Goal: Complete application form

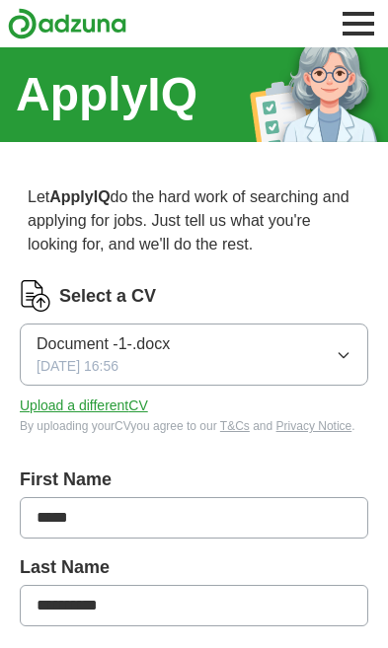
click at [102, 372] on span "[DATE] 16:56" at bounding box center [78, 366] width 82 height 21
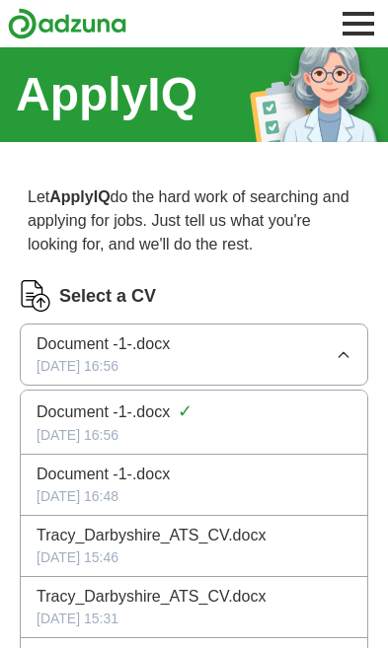
click at [98, 377] on button "Document -1-.docx [DATE] 16:56" at bounding box center [194, 355] width 348 height 62
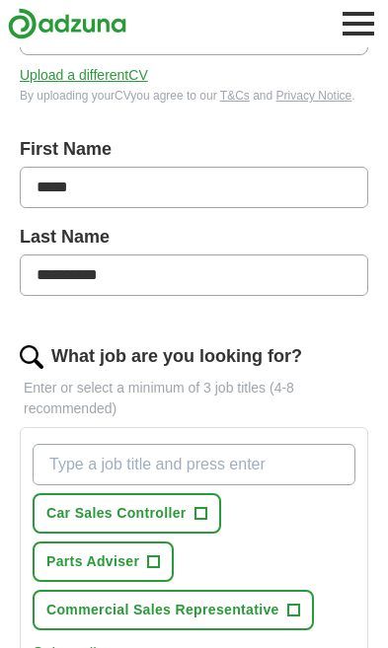
scroll to position [333, 0]
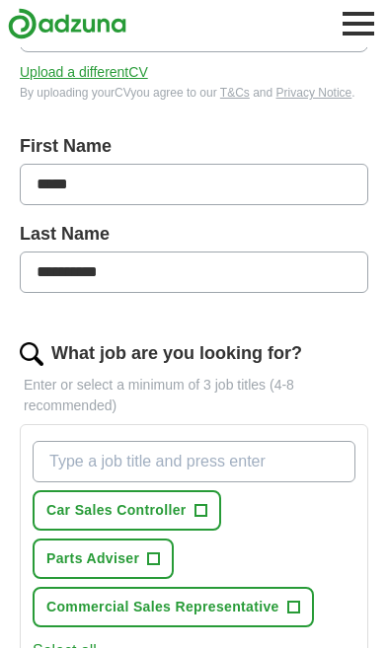
click at [198, 505] on span "+" at bounding box center [200, 511] width 12 height 16
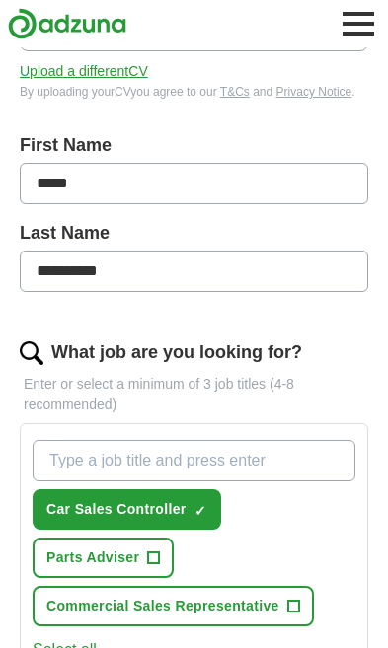
click at [155, 563] on span "+" at bounding box center [154, 558] width 12 height 16
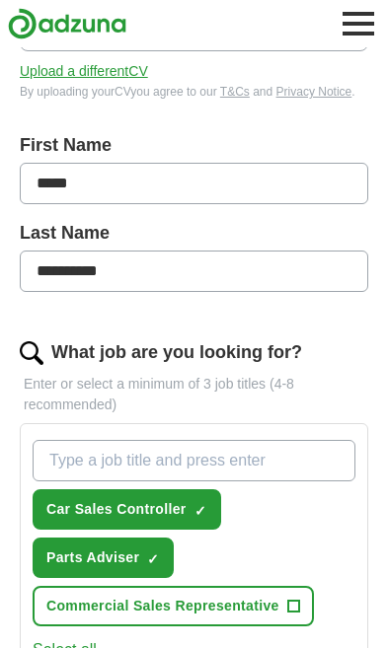
click at [256, 459] on input "What job are you looking for?" at bounding box center [194, 460] width 323 height 41
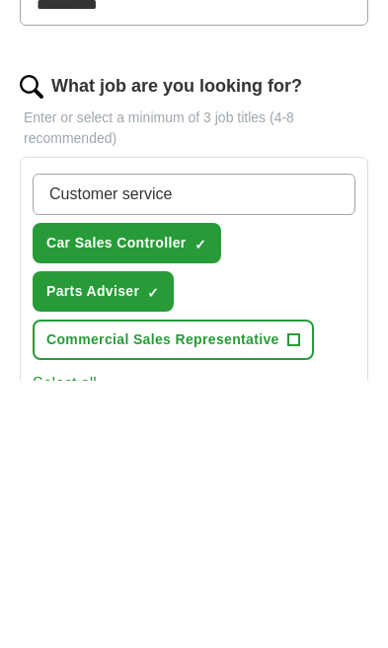
click at [344, 433] on div "Customer service Car Sales Controller ✓ × Parts Adviser ✓ × Commercial Sales Re…" at bounding box center [194, 534] width 330 height 202
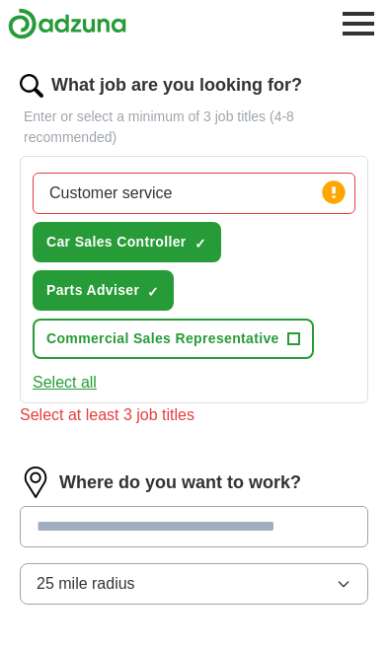
click at [307, 413] on div "Select at least 3 job titles" at bounding box center [194, 415] width 348 height 24
click at [271, 205] on input "Customer service" at bounding box center [194, 193] width 323 height 41
click at [58, 393] on button "Select all" at bounding box center [65, 383] width 64 height 24
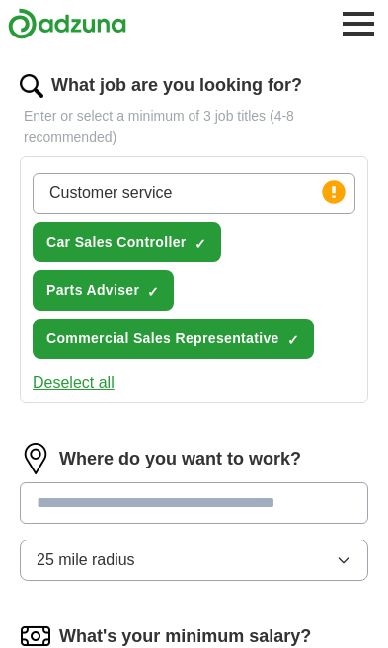
click at [67, 390] on button "Deselect all" at bounding box center [74, 383] width 82 height 24
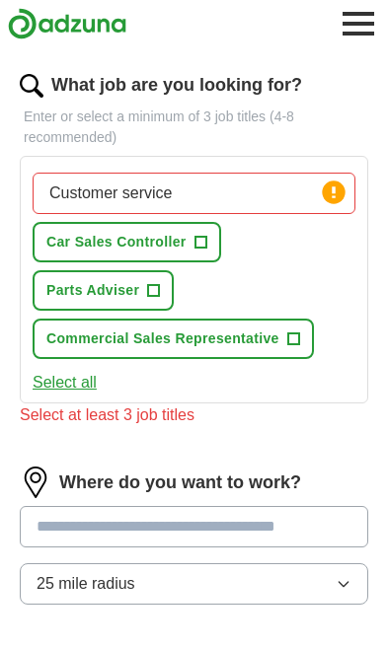
click at [163, 294] on button "Parts Adviser +" at bounding box center [103, 290] width 141 height 40
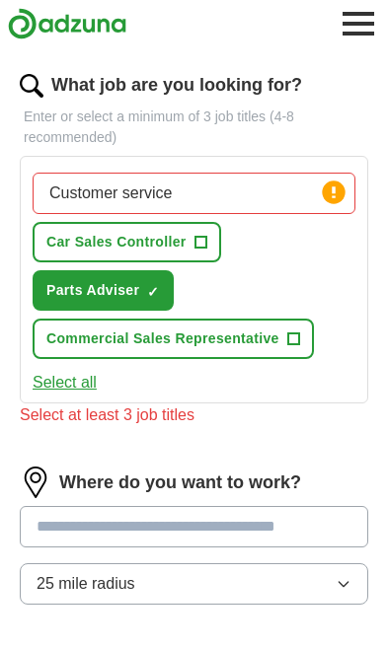
click at [190, 248] on button "Car Sales Controller +" at bounding box center [127, 242] width 188 height 40
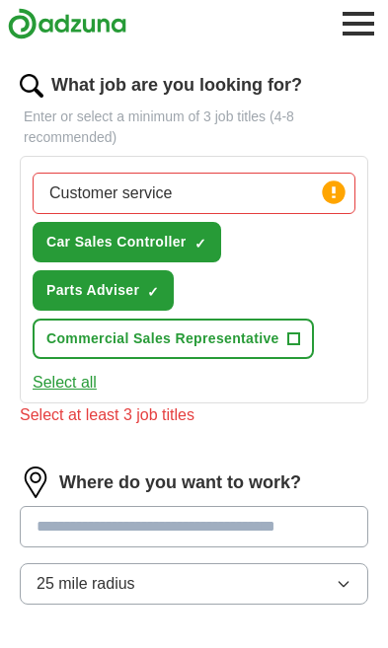
click at [236, 202] on input "Customer service" at bounding box center [194, 193] width 323 height 41
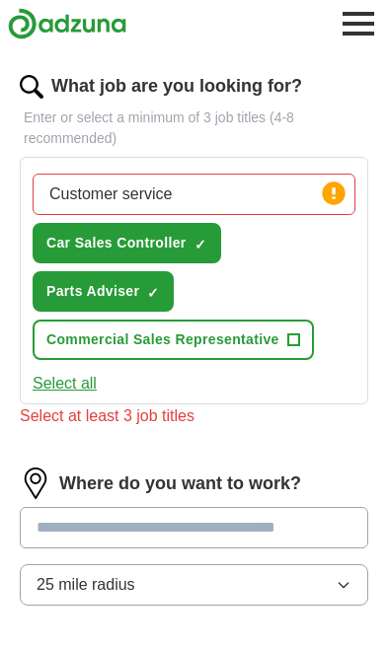
click at [183, 419] on div "Select at least 3 job titles" at bounding box center [194, 416] width 348 height 24
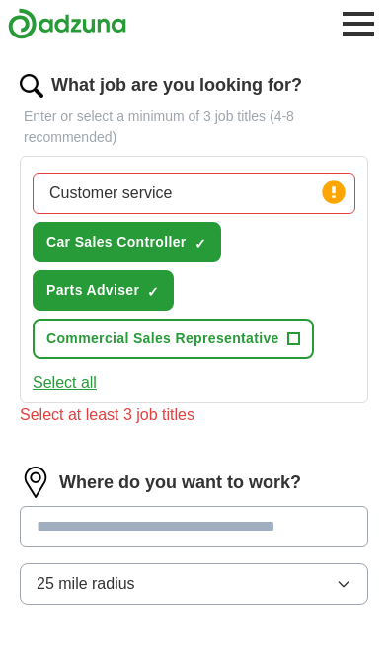
click at [75, 391] on button "Select all" at bounding box center [65, 383] width 64 height 24
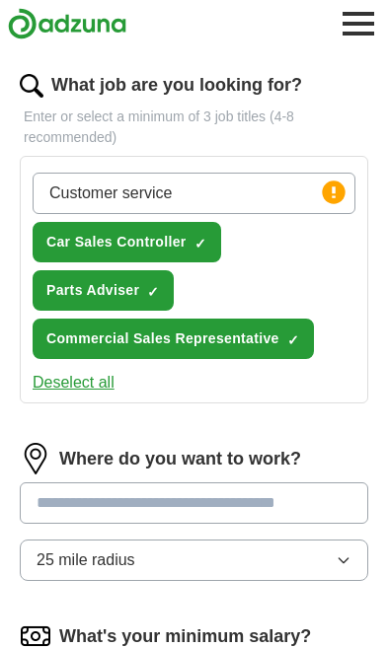
click at [91, 385] on button "Deselect all" at bounding box center [74, 383] width 82 height 24
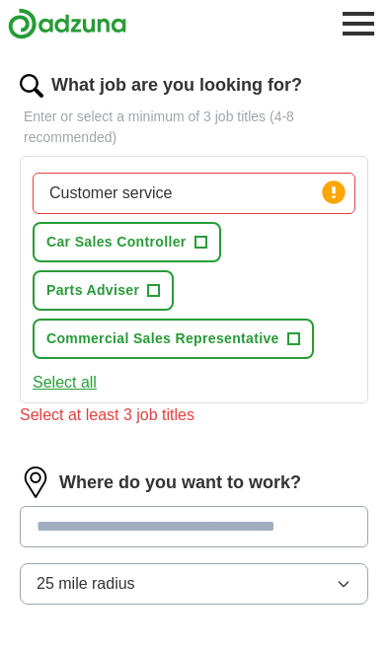
click at [166, 204] on input "Customer service" at bounding box center [194, 193] width 323 height 41
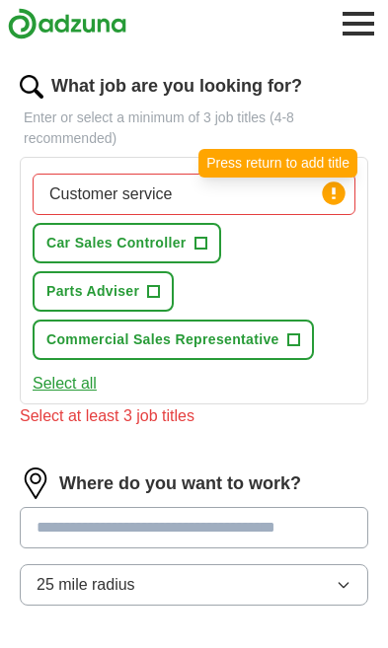
click at [340, 202] on icon at bounding box center [334, 194] width 28 height 28
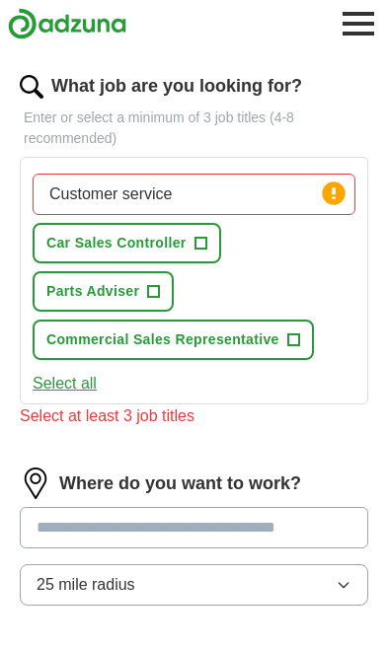
scroll to position [602, 0]
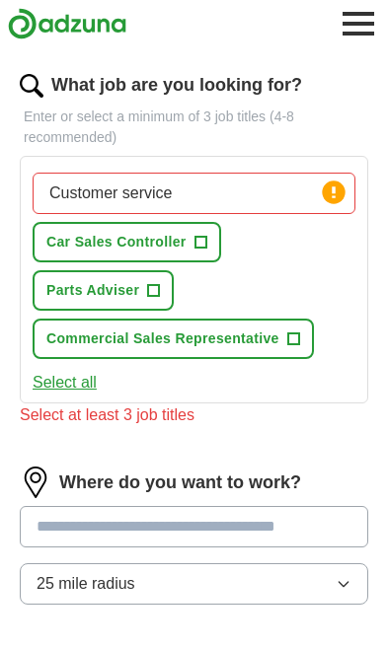
click at [306, 417] on div "Select at least 3 job titles" at bounding box center [194, 415] width 348 height 24
click at [261, 582] on button "25 mile radius" at bounding box center [194, 583] width 348 height 41
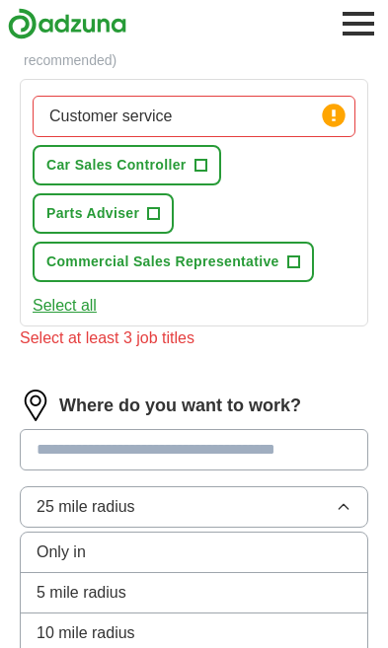
scroll to position [681, 0]
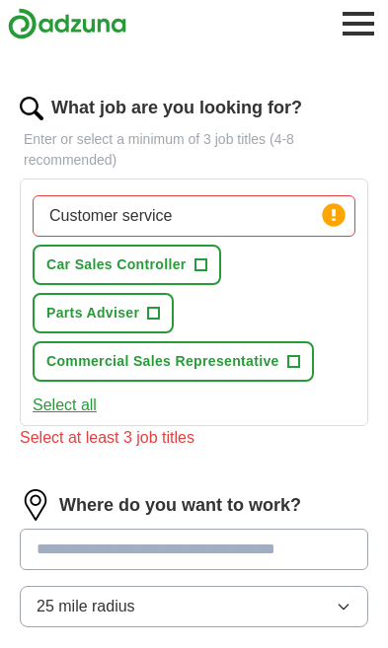
scroll to position [578, 0]
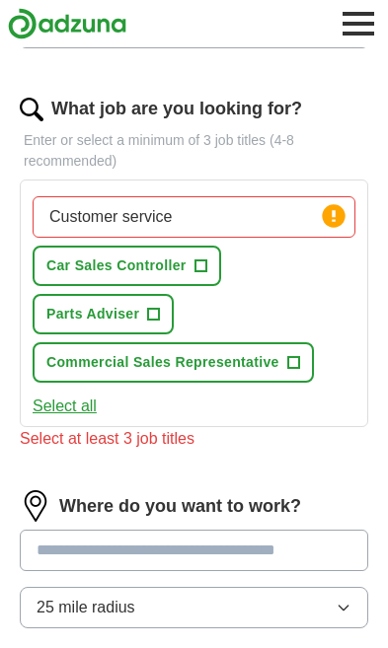
click at [299, 281] on div "Customer service Press return to add title Car Sales Controller + Parts Adviser…" at bounding box center [194, 289] width 330 height 202
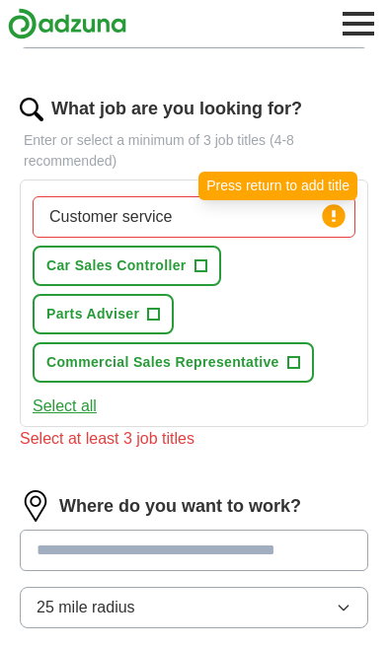
click at [345, 213] on icon at bounding box center [334, 216] width 28 height 28
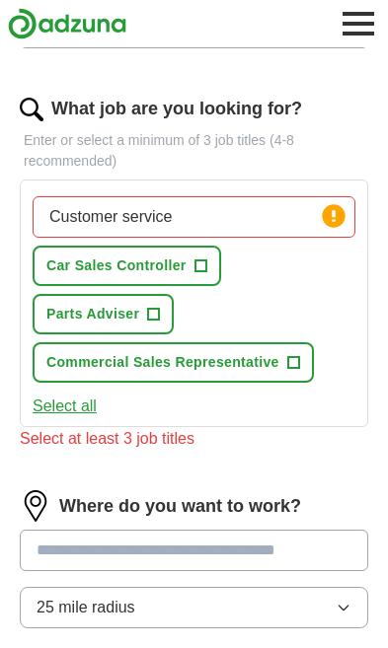
click at [236, 223] on input "Customer service" at bounding box center [194, 216] width 323 height 41
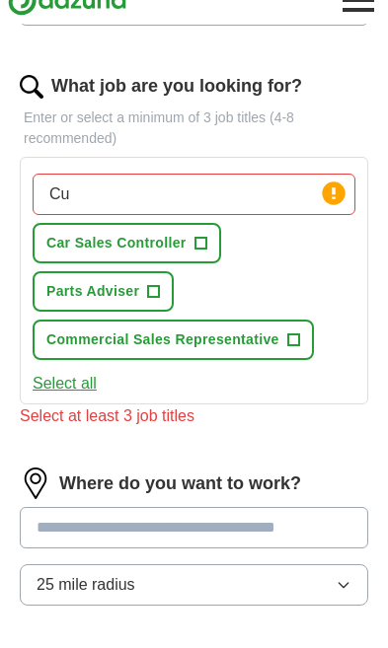
type input "C"
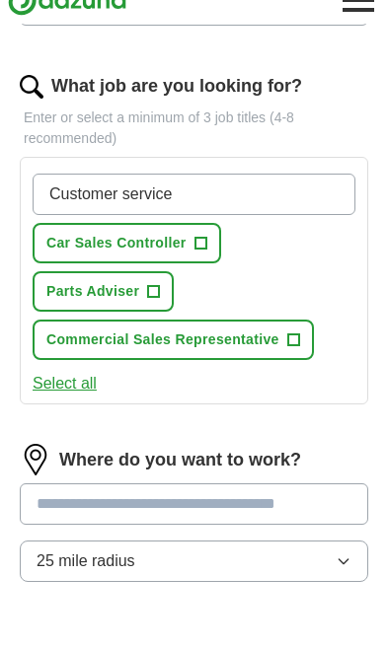
type input "Customer service"
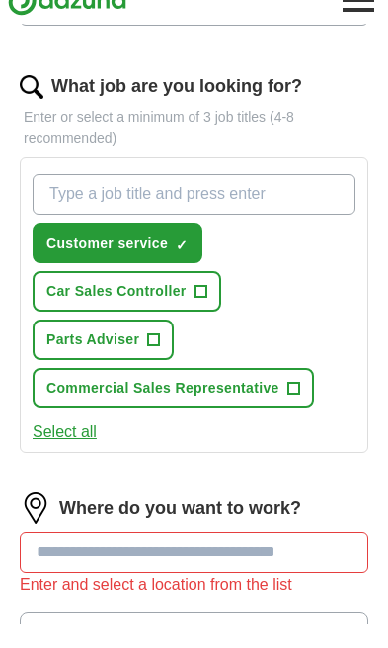
click at [203, 308] on span "+" at bounding box center [200, 316] width 12 height 16
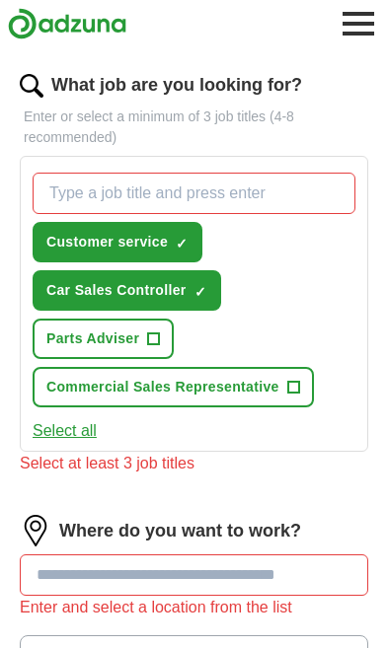
click at [151, 343] on span "+" at bounding box center [154, 339] width 12 height 16
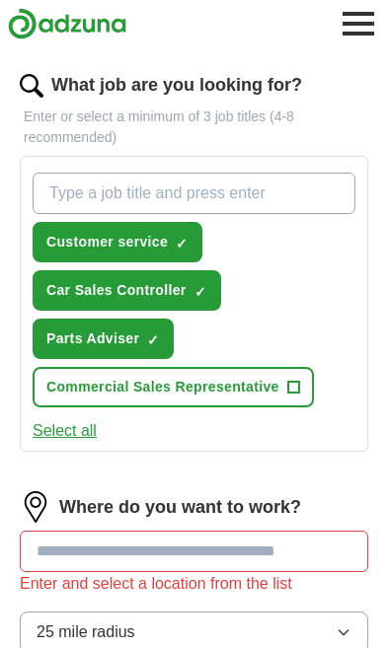
click at [272, 203] on input "What job are you looking for?" at bounding box center [194, 193] width 323 height 41
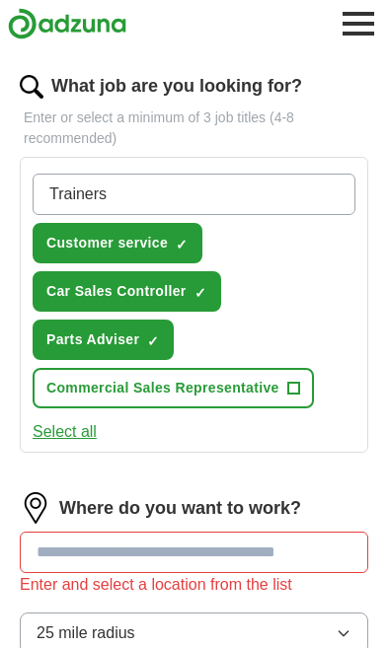
type input "Trainer"
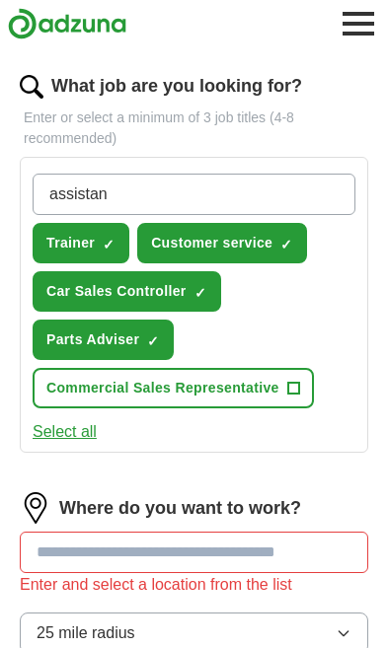
type input "assistant"
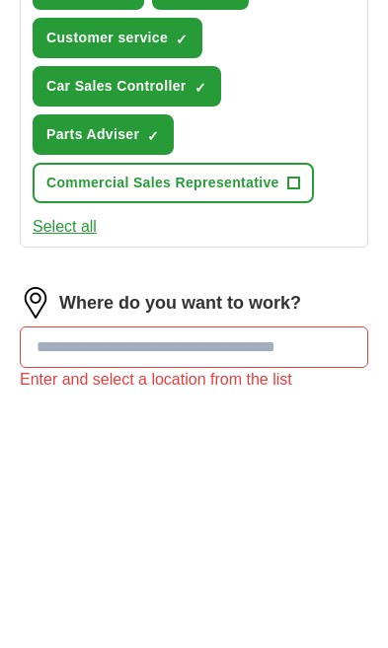
click at [300, 416] on button "Commercial Sales Representative +" at bounding box center [173, 436] width 281 height 40
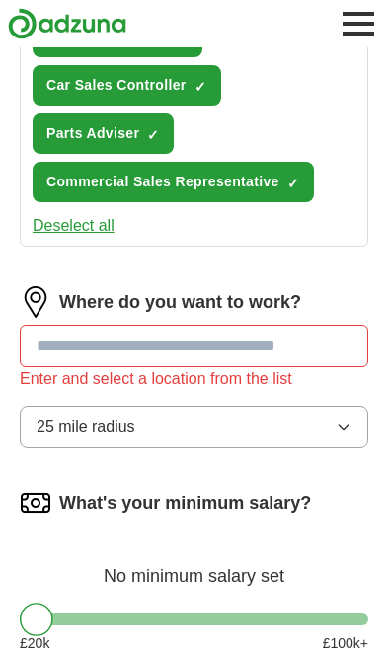
click at [270, 358] on input at bounding box center [194, 346] width 348 height 41
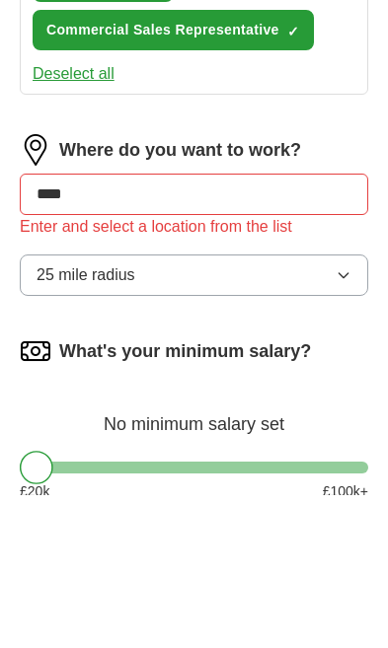
type input "***"
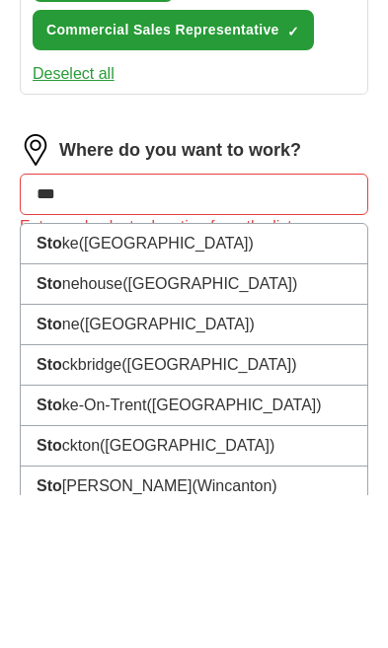
click at [236, 377] on li "Sto ke ([GEOGRAPHIC_DATA])" at bounding box center [194, 397] width 346 height 40
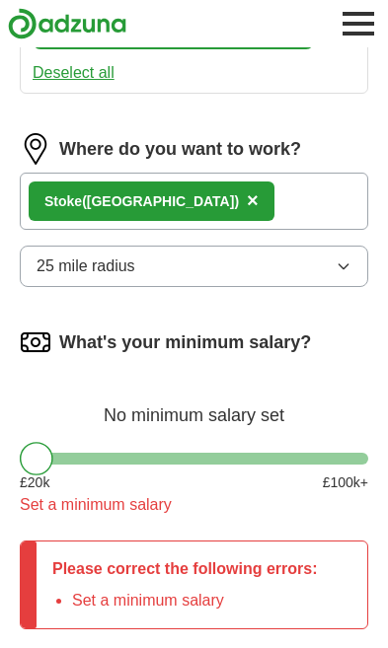
click at [251, 271] on button "25 mile radius" at bounding box center [194, 266] width 348 height 41
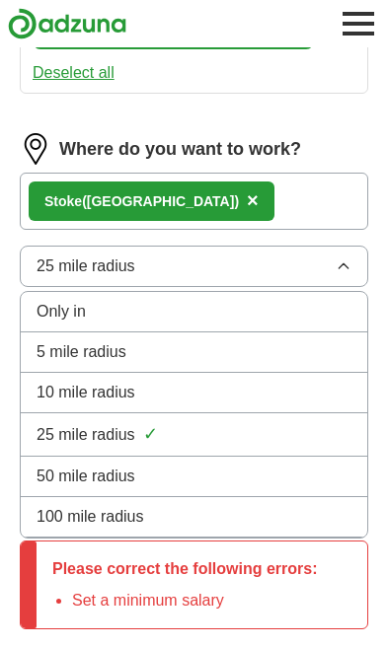
click at [211, 396] on div "10 mile radius" at bounding box center [194, 393] width 315 height 24
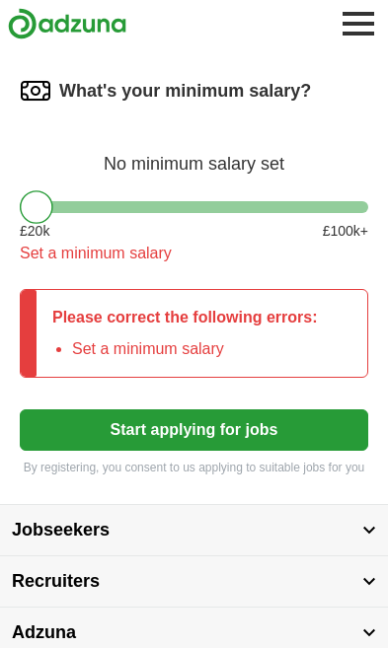
scroll to position [1261, 0]
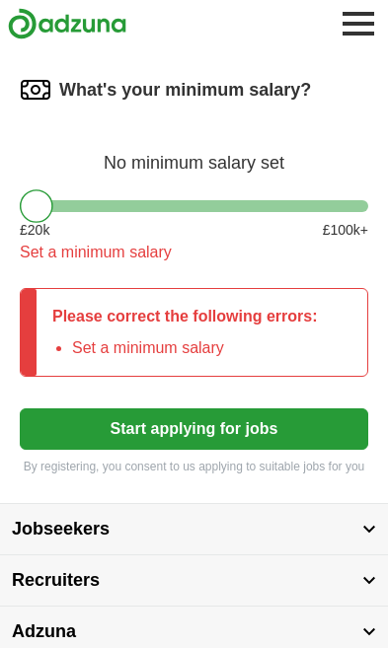
click at [228, 339] on li "Set a minimum salary" at bounding box center [195, 348] width 246 height 24
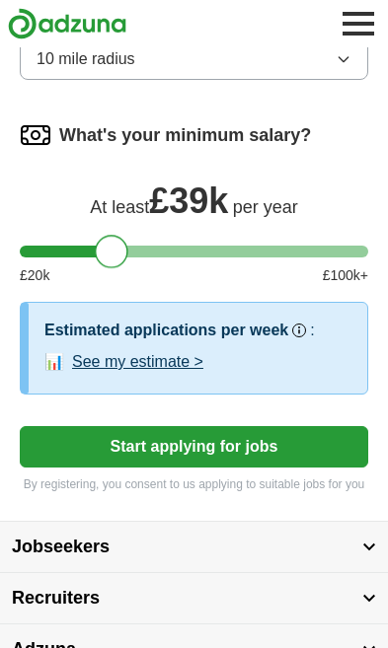
scroll to position [1215, 0]
click at [258, 457] on button "Start applying for jobs" at bounding box center [194, 446] width 348 height 41
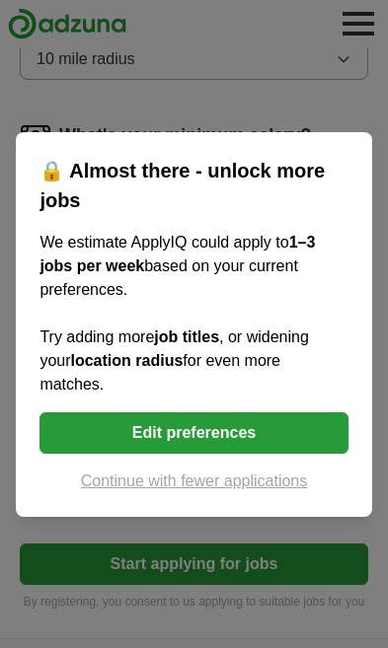
click at [252, 454] on button "Edit preferences" at bounding box center [193, 432] width 308 height 41
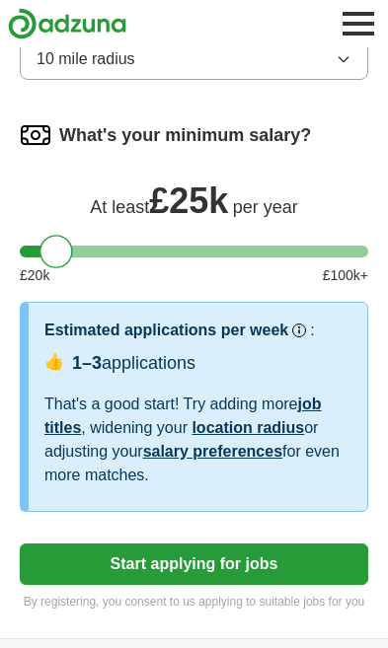
click at [231, 576] on button "Start applying for jobs" at bounding box center [194, 564] width 348 height 41
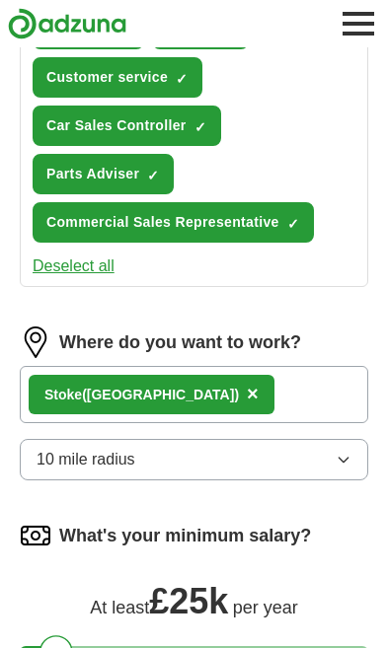
select select "**"
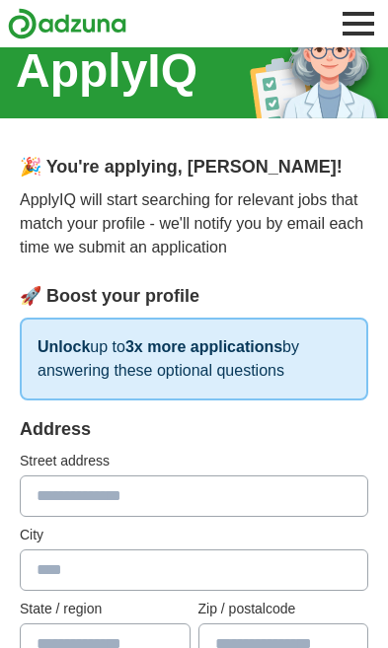
scroll to position [33, 0]
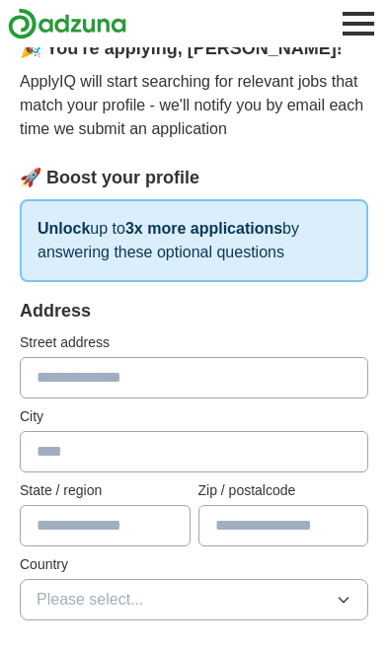
click at [261, 384] on input "text" at bounding box center [194, 377] width 348 height 41
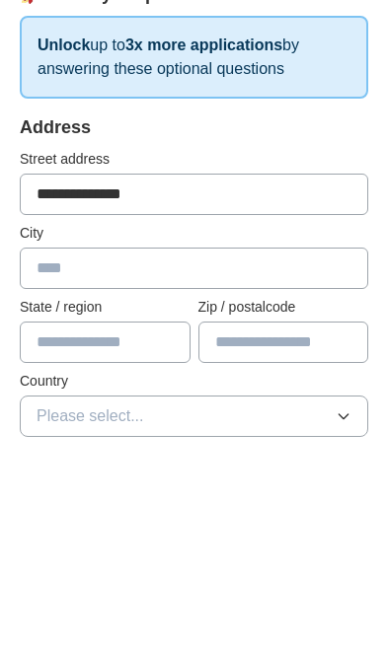
type input "**********"
click at [252, 432] on input "text" at bounding box center [194, 452] width 348 height 41
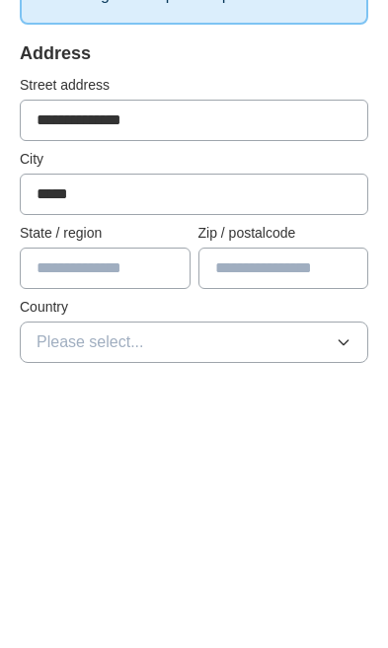
type input "*****"
click at [159, 506] on input "text" at bounding box center [105, 526] width 171 height 41
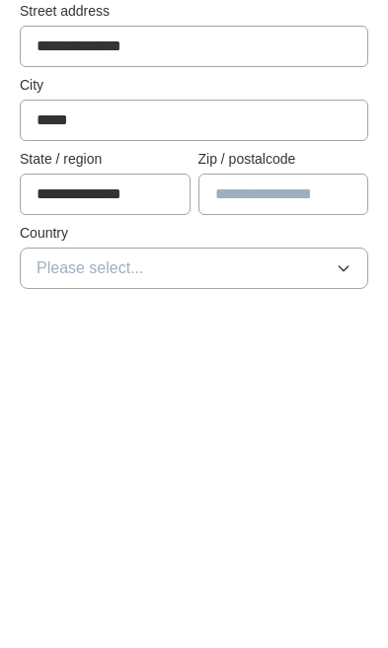
type input "**********"
click at [306, 506] on input "text" at bounding box center [283, 526] width 171 height 41
type input "********"
click at [297, 580] on button "Please select..." at bounding box center [194, 600] width 348 height 41
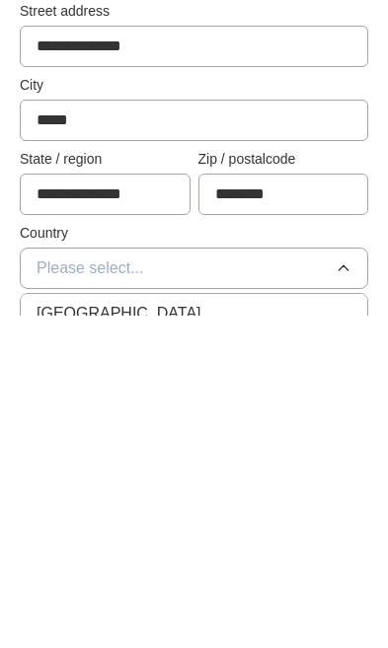
scroll to position [475, 0]
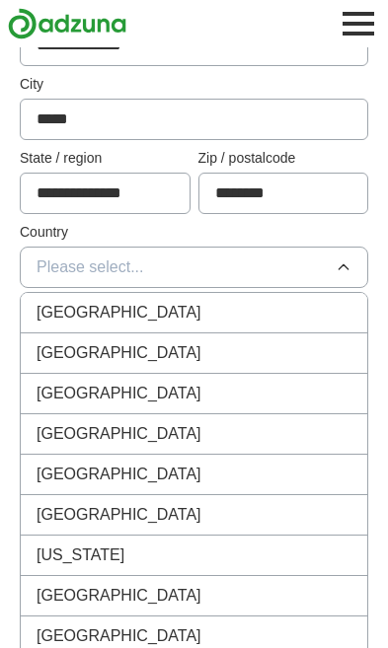
click at [233, 312] on div "[GEOGRAPHIC_DATA]" at bounding box center [194, 313] width 315 height 24
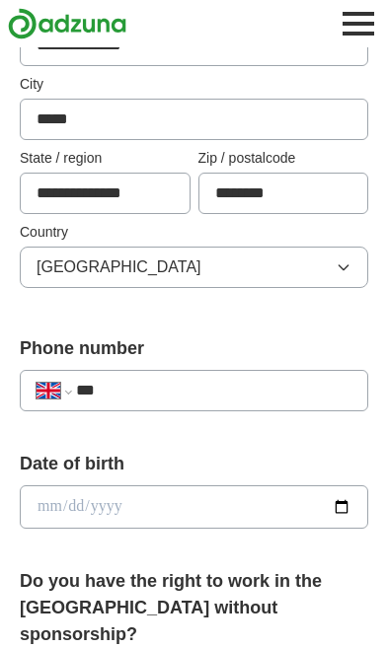
click at [223, 388] on input "***" at bounding box center [213, 391] width 275 height 24
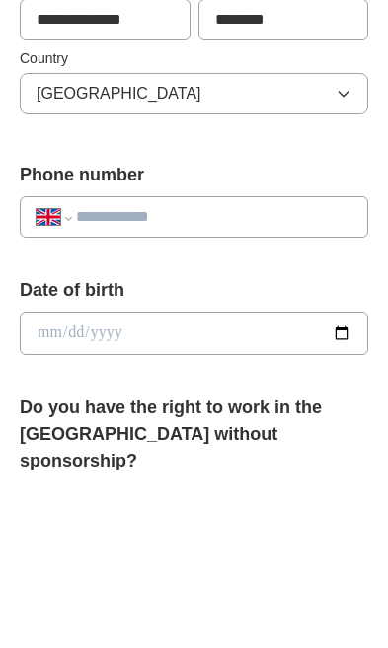
select select "**"
type input "**********"
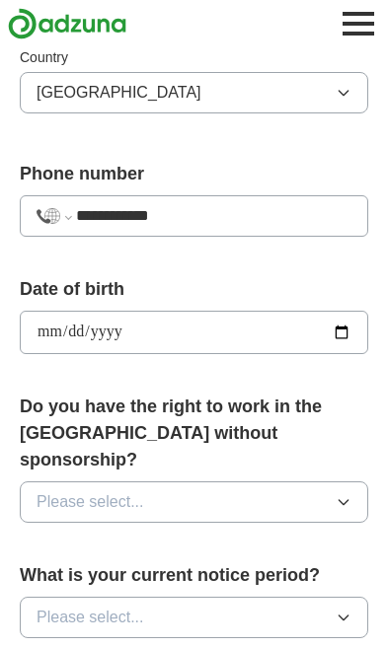
click at [276, 326] on input "**********" at bounding box center [194, 332] width 348 height 43
click at [183, 328] on input "**********" at bounding box center [194, 332] width 348 height 43
type input "**********"
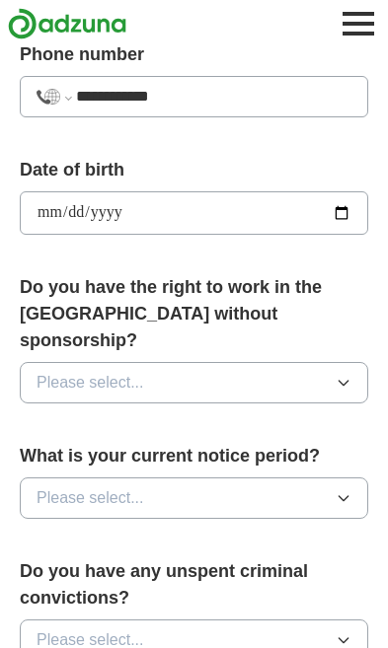
scroll to position [770, 0]
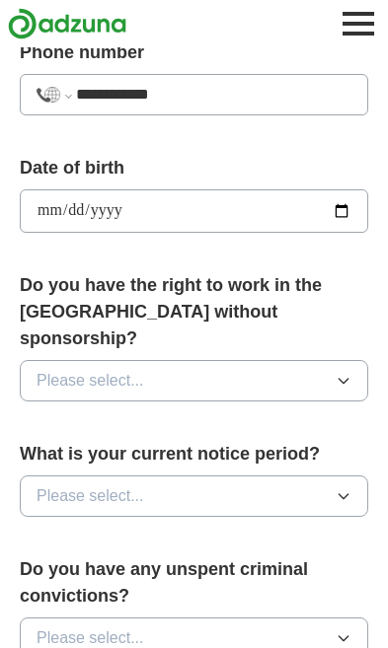
click at [263, 360] on button "Please select..." at bounding box center [194, 380] width 348 height 41
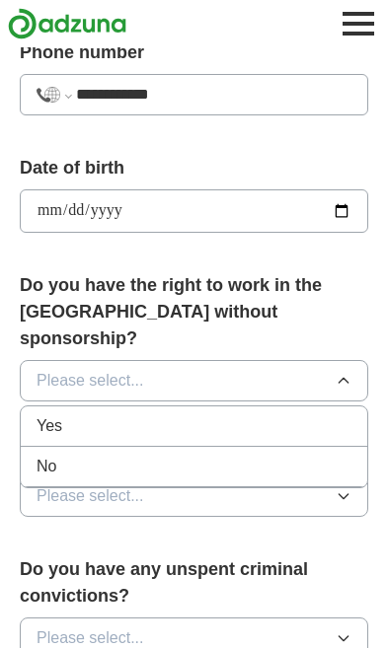
click at [215, 455] on div "No" at bounding box center [194, 467] width 315 height 24
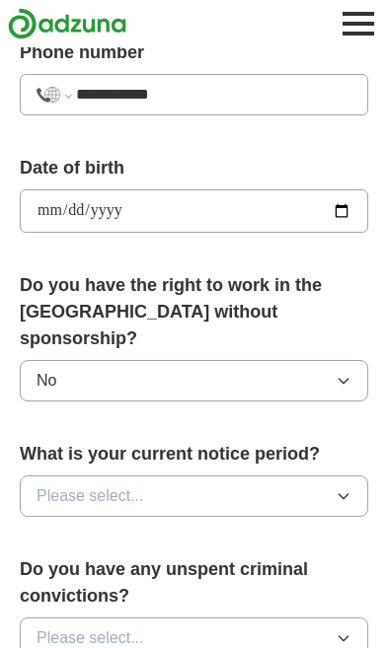
click at [344, 488] on icon "button" at bounding box center [343, 496] width 16 height 16
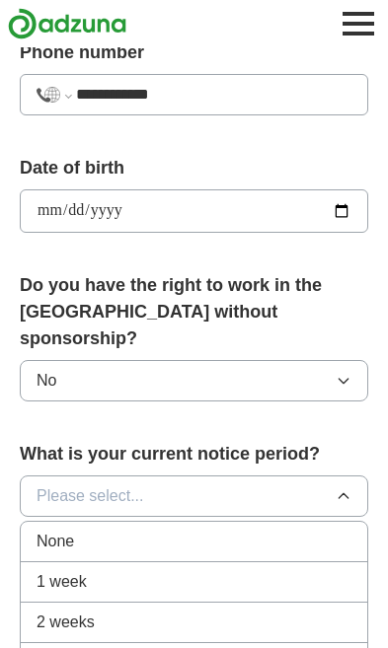
click at [47, 570] on span "1 week" at bounding box center [62, 582] width 50 height 24
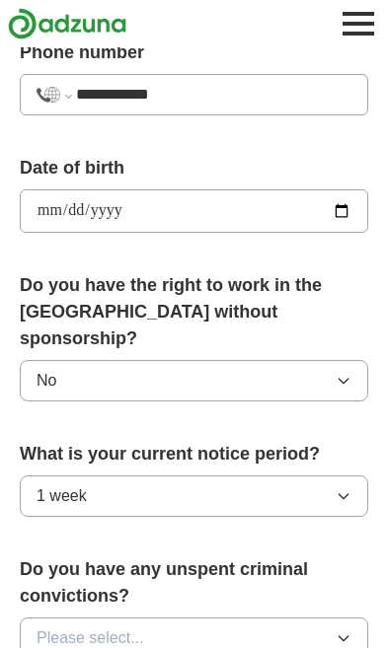
click at [352, 476] on button "1 week" at bounding box center [194, 496] width 348 height 41
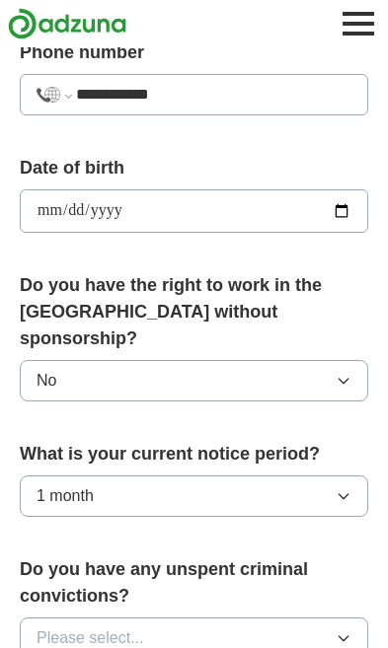
click at [329, 618] on button "Please select..." at bounding box center [194, 638] width 348 height 41
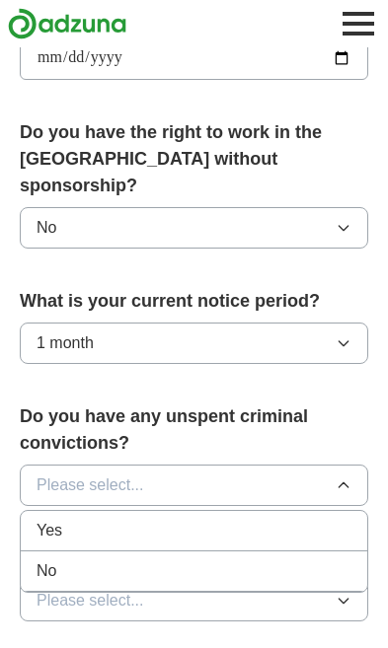
scroll to position [938, 0]
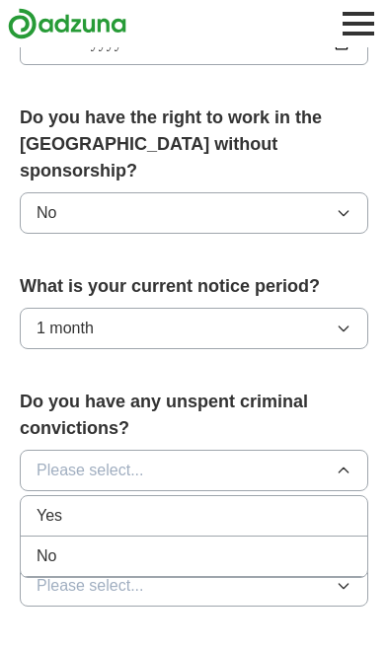
click at [50, 545] on span "No" at bounding box center [47, 557] width 20 height 24
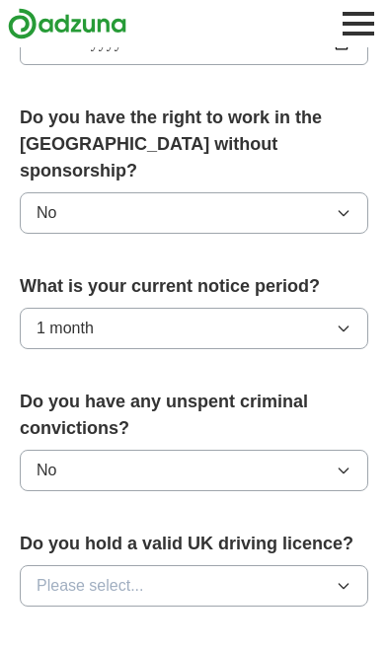
click at [316, 565] on button "Please select..." at bounding box center [194, 585] width 348 height 41
click at [45, 620] on span "Yes" at bounding box center [50, 632] width 26 height 24
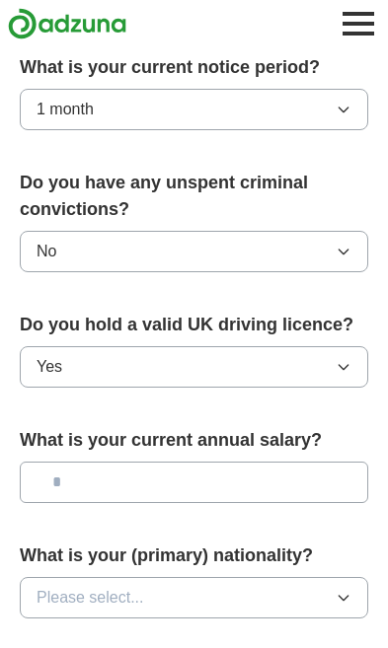
scroll to position [1179, 0]
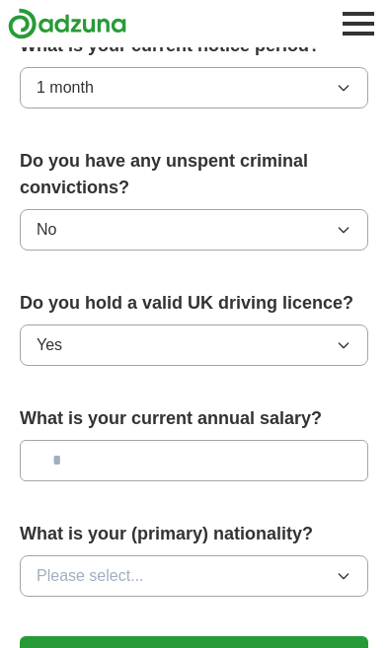
click at [278, 440] on input "text" at bounding box center [194, 460] width 348 height 41
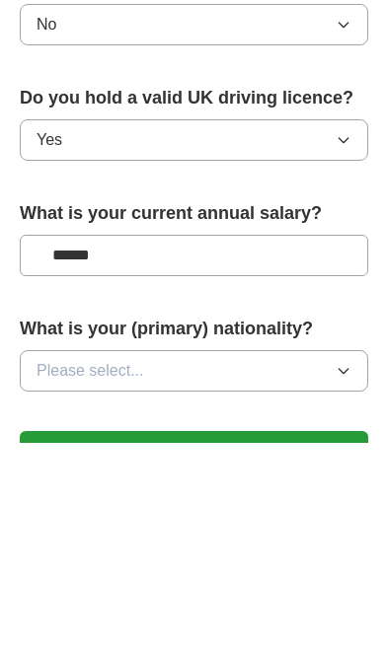
type input "*******"
click at [296, 555] on button "Please select..." at bounding box center [194, 575] width 348 height 41
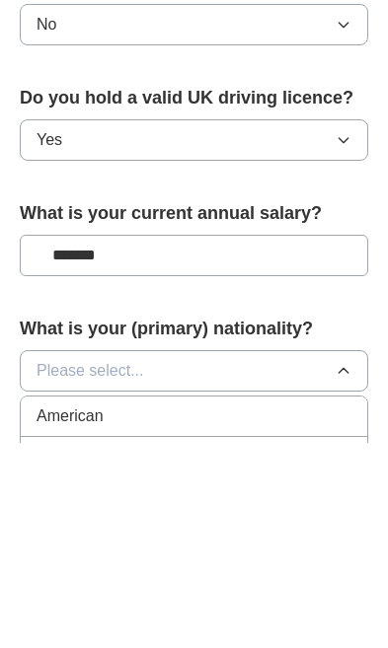
scroll to position [1384, 0]
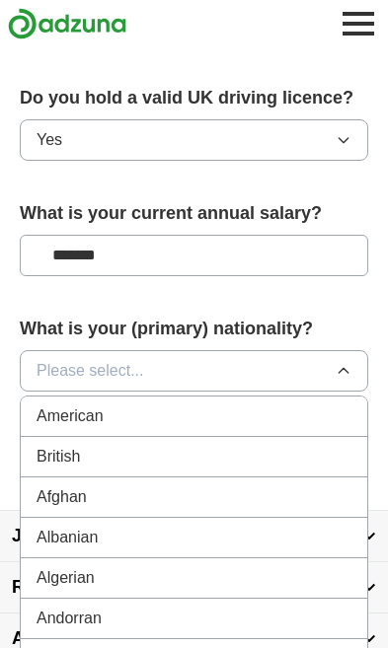
click at [251, 445] on div "British" at bounding box center [194, 457] width 315 height 24
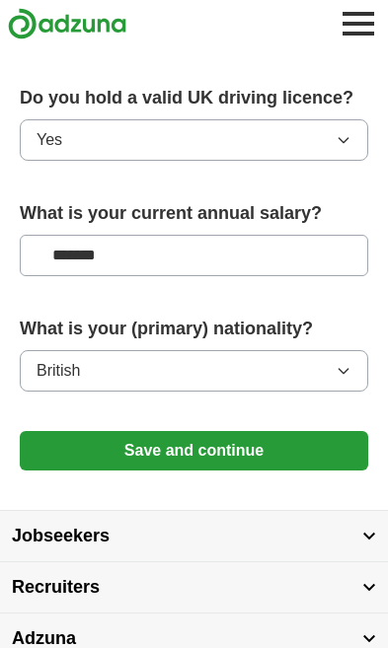
click at [250, 431] on button "Save and continue" at bounding box center [194, 450] width 348 height 39
